Goal: Go to known website: Access a specific website the user already knows

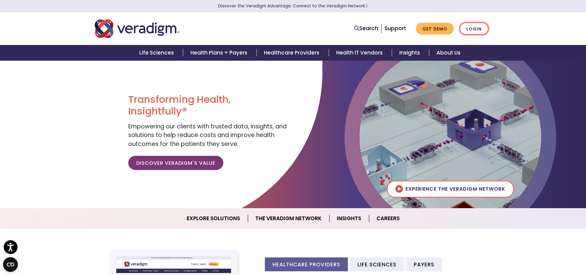
click at [478, 27] on link "Login" at bounding box center [473, 28] width 29 height 13
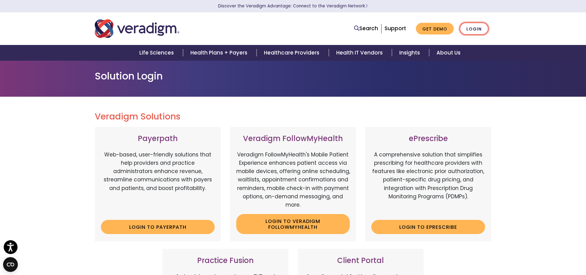
drag, startPoint x: 0, startPoint y: 0, endPoint x: 478, endPoint y: 27, distance: 478.6
click at [478, 27] on link "Login" at bounding box center [473, 28] width 29 height 13
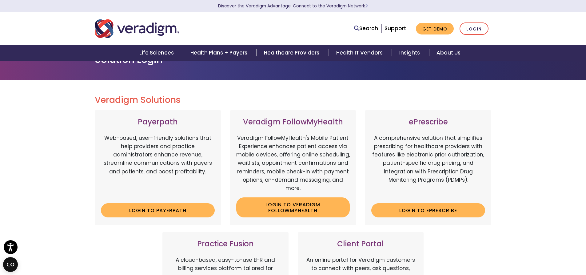
scroll to position [31, 0]
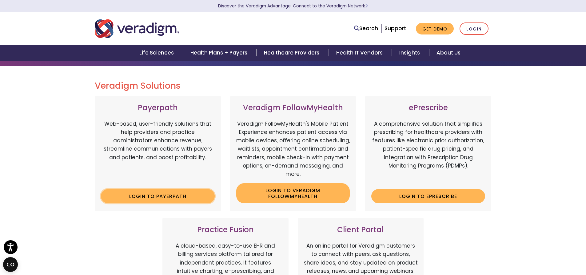
click at [162, 189] on link "Login to Payerpath" at bounding box center [158, 196] width 114 height 14
